Goal: Task Accomplishment & Management: Manage account settings

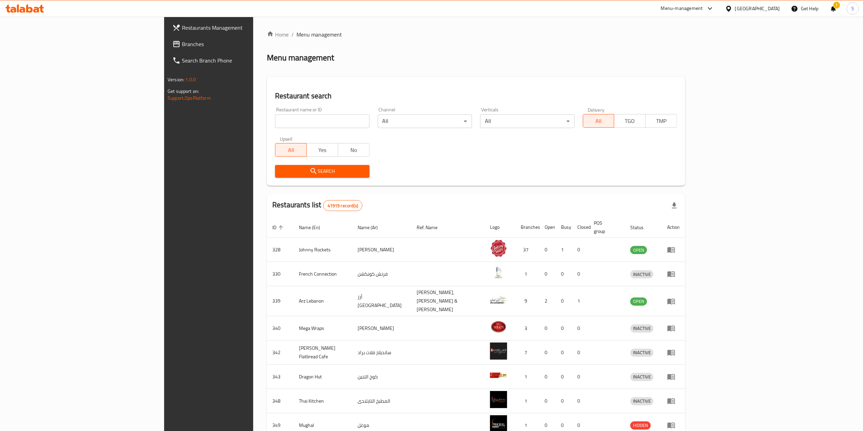
click at [275, 117] on input "search" at bounding box center [322, 121] width 94 height 14
type input "casa pons"
click button "Search" at bounding box center [322, 171] width 94 height 13
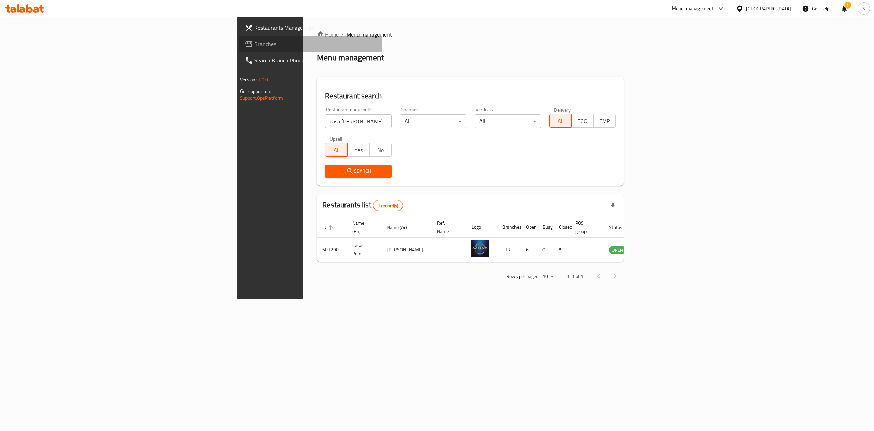
click at [254, 41] on span "Branches" at bounding box center [315, 44] width 123 height 8
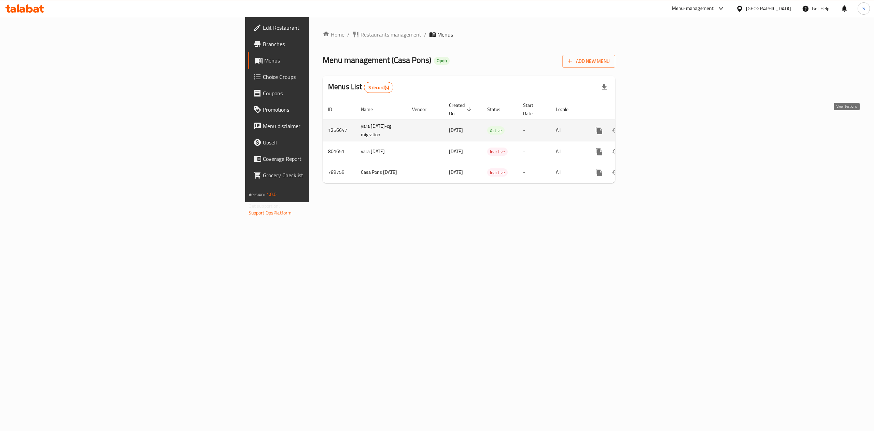
click at [656, 122] on link "enhanced table" at bounding box center [648, 130] width 16 height 16
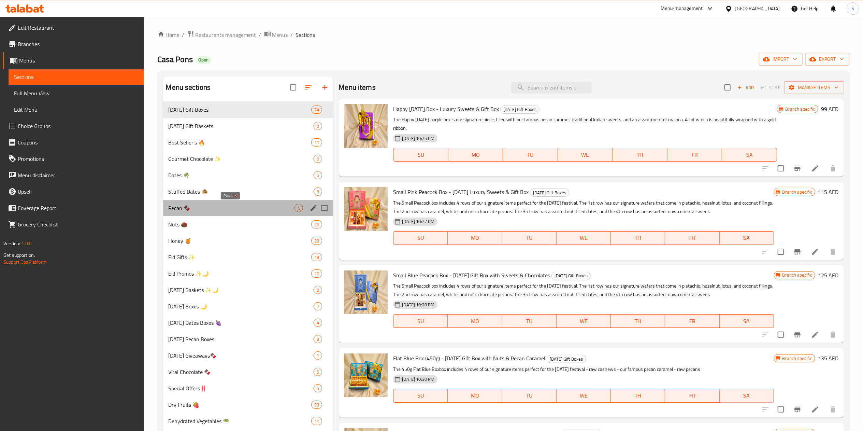
click at [220, 208] on span "Pecan 🍫" at bounding box center [232, 208] width 126 height 8
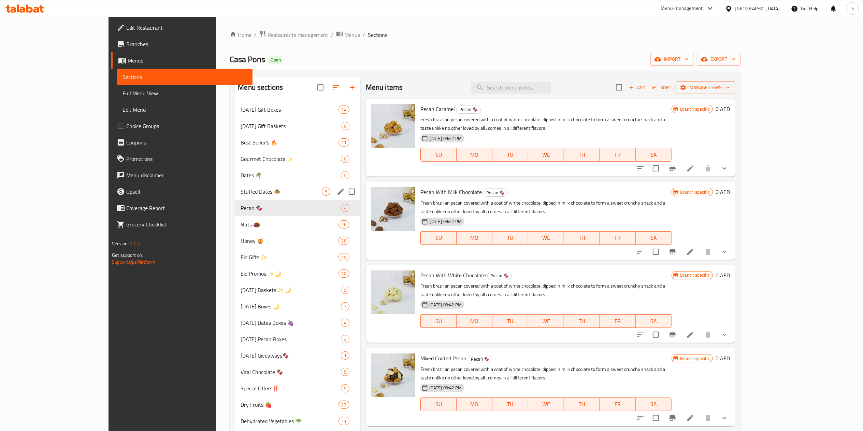
click at [235, 186] on div "Stuffed Dates 🧆 9" at bounding box center [297, 191] width 125 height 16
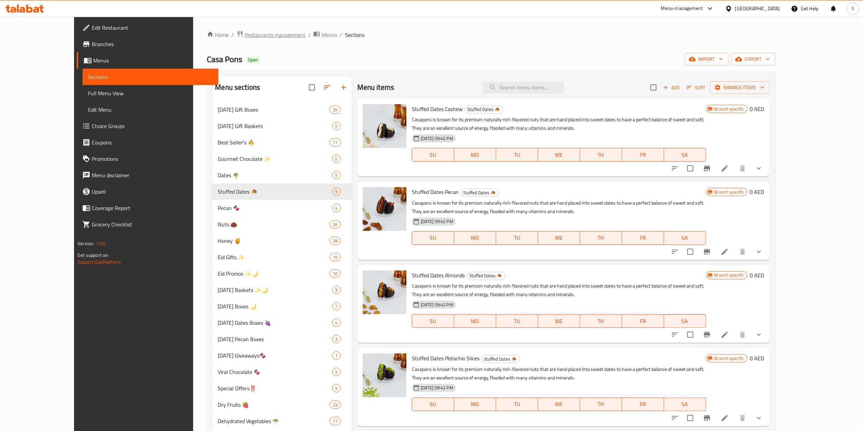
click at [245, 37] on span "Restaurants management" at bounding box center [275, 35] width 61 height 8
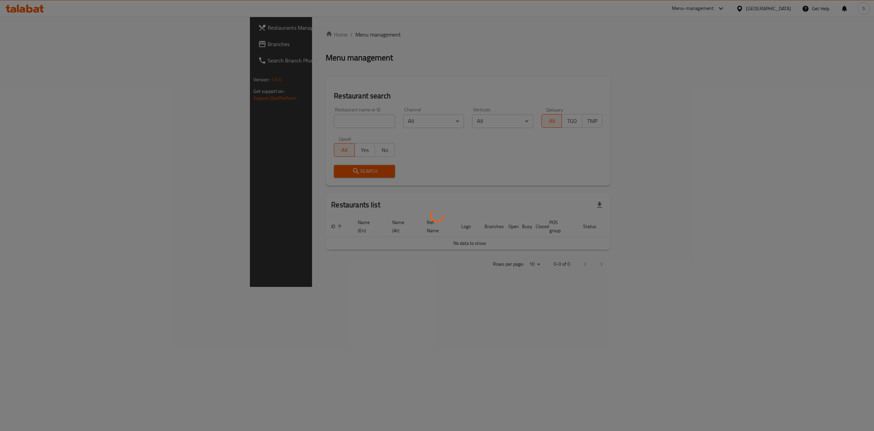
click at [240, 126] on div at bounding box center [437, 215] width 874 height 431
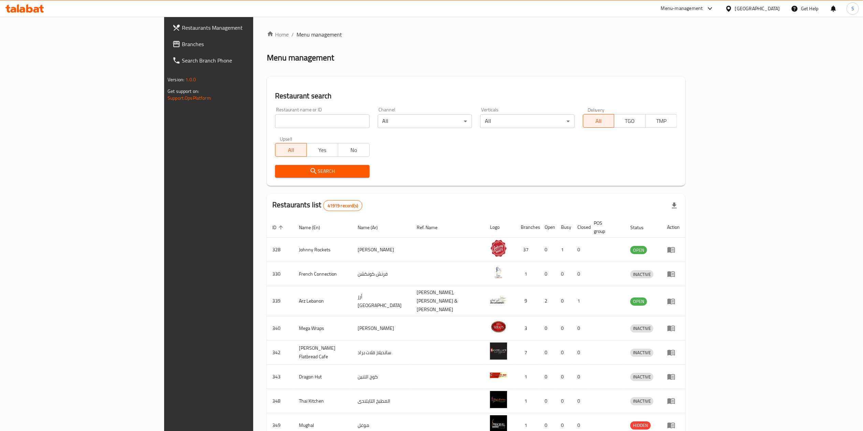
click at [275, 115] on input "search" at bounding box center [322, 121] width 94 height 14
type input "bayara"
click button "Search" at bounding box center [322, 171] width 94 height 13
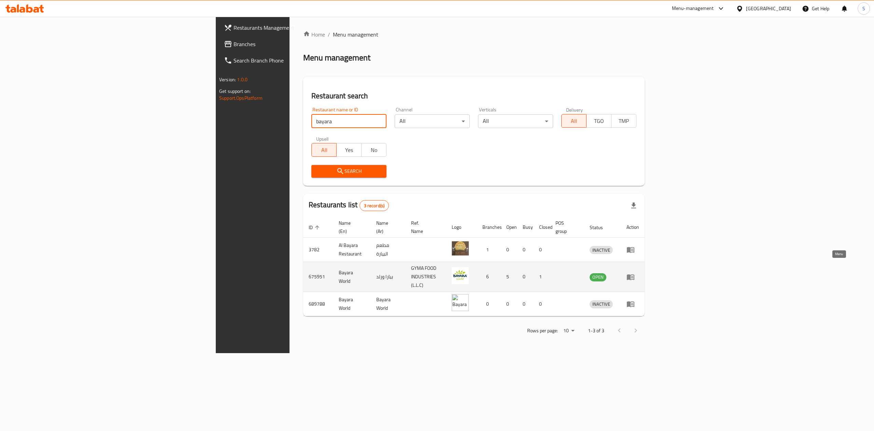
click at [634, 273] on icon "enhanced table" at bounding box center [630, 277] width 8 height 8
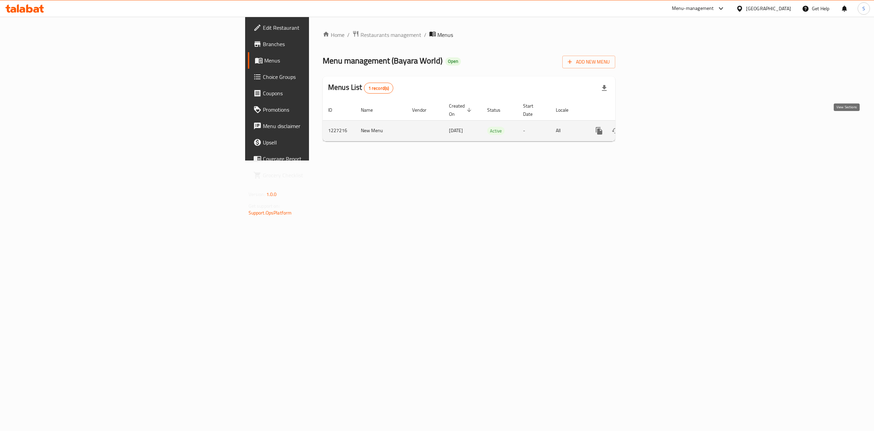
click at [656, 130] on link "enhanced table" at bounding box center [648, 131] width 16 height 16
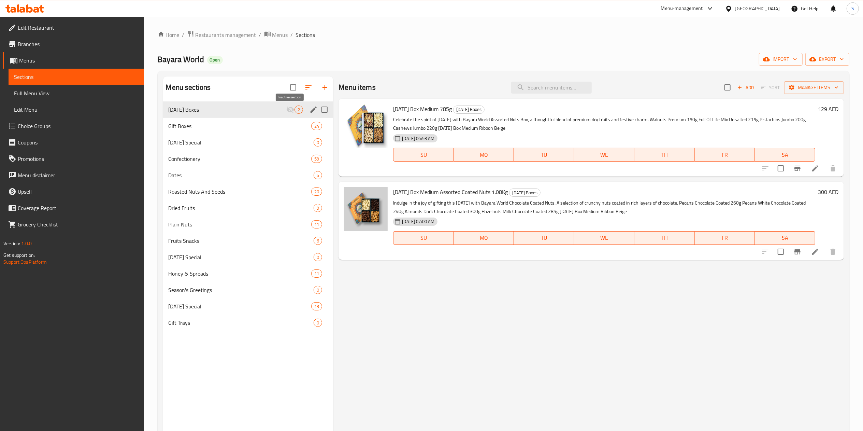
click at [292, 109] on icon "Menu sections" at bounding box center [291, 109] width 8 height 6
click at [325, 107] on input "Menu sections" at bounding box center [324, 109] width 14 height 14
click at [323, 114] on input "Menu sections" at bounding box center [324, 109] width 14 height 14
checkbox input "false"
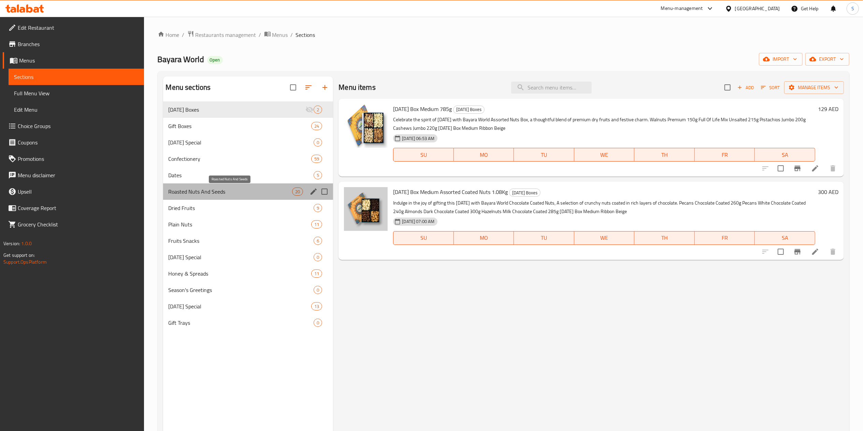
click at [269, 192] on span "Roasted Nuts And Seeds" at bounding box center [231, 191] width 124 height 8
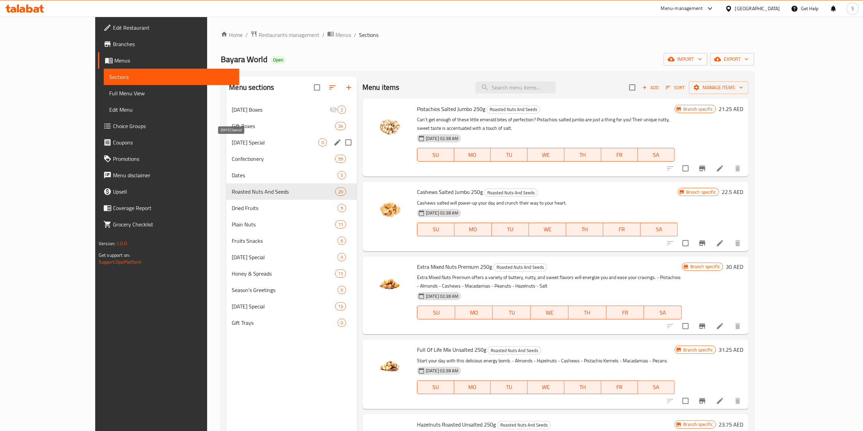
click at [258, 137] on div "[DATE] Special 0" at bounding box center [291, 142] width 131 height 16
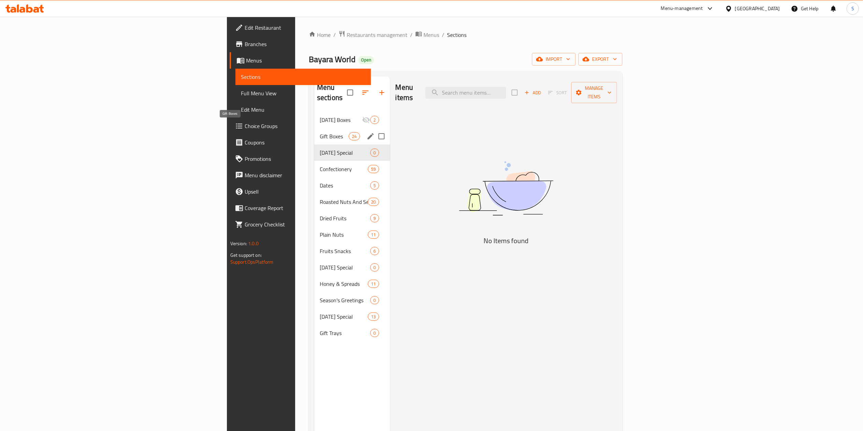
click at [320, 132] on span "Gift Boxes" at bounding box center [334, 136] width 29 height 8
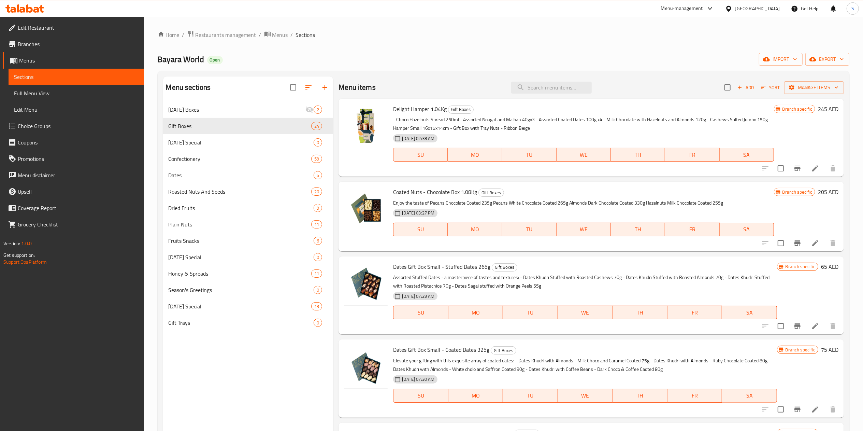
click at [715, 13] on div "Menu-management" at bounding box center [688, 8] width 64 height 16
click at [711, 8] on icon at bounding box center [710, 8] width 8 height 8
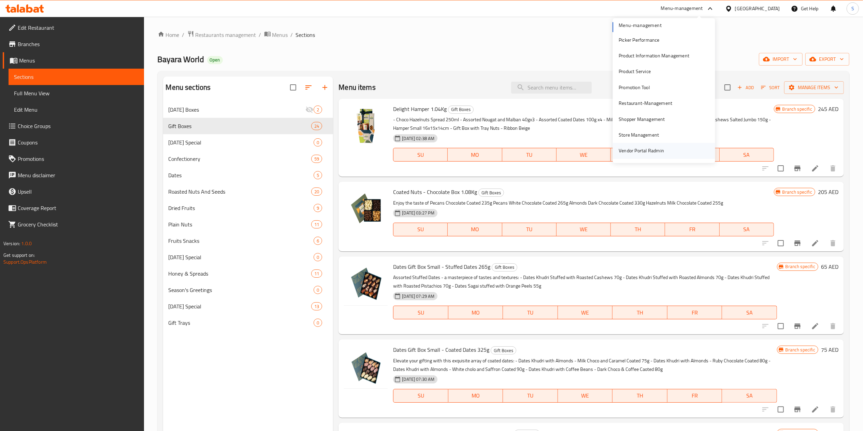
click at [645, 152] on div "Vendor Portal Radmin" at bounding box center [641, 151] width 45 height 8
